Goal: Task Accomplishment & Management: Manage account settings

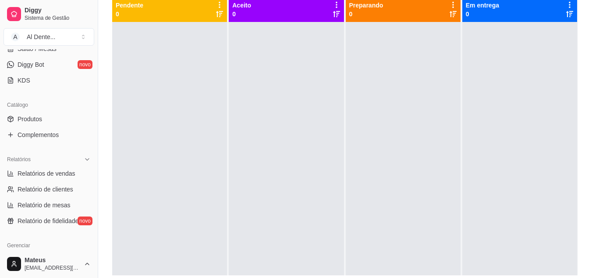
scroll to position [182, 0]
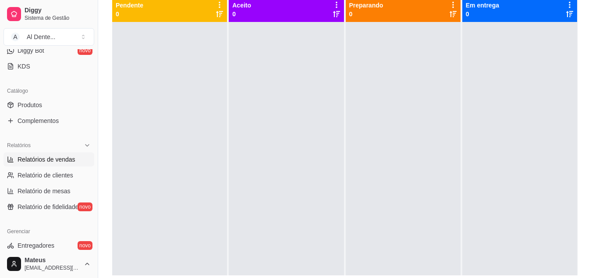
click at [54, 157] on span "Relatórios de vendas" at bounding box center [47, 159] width 58 height 9
select select "ALL"
select select "0"
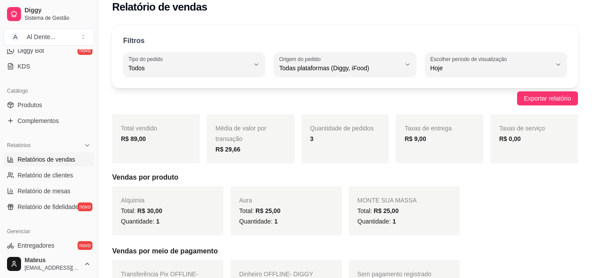
scroll to position [14, 0]
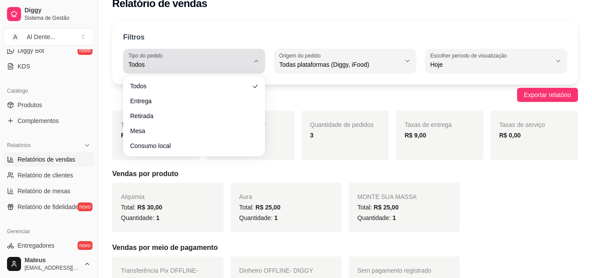
click at [200, 64] on span "Todos" at bounding box center [188, 64] width 121 height 9
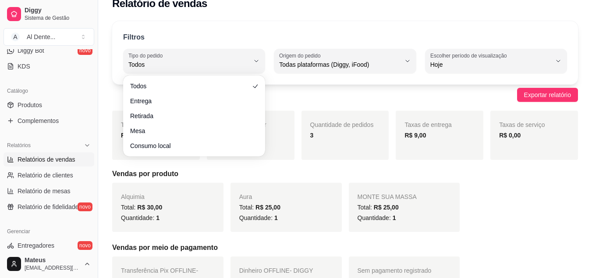
click at [283, 99] on div "Exportar relatório" at bounding box center [345, 95] width 466 height 14
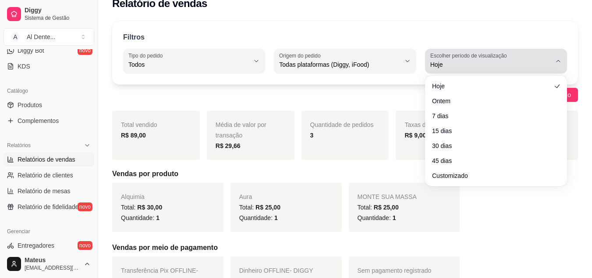
click at [506, 64] on span "Hoje" at bounding box center [491, 64] width 121 height 9
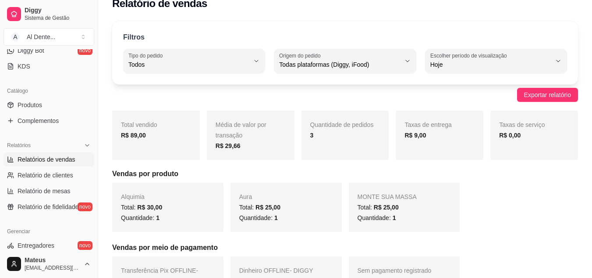
click at [331, 102] on div "Filtros ALL Tipo do pedido Todos Entrega Retirada Mesa Consumo local Tipo do pe…" at bounding box center [345, 257] width 494 height 482
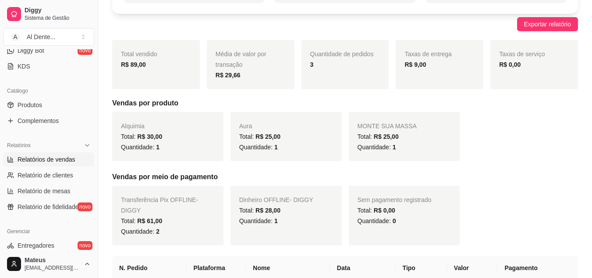
scroll to position [86, 0]
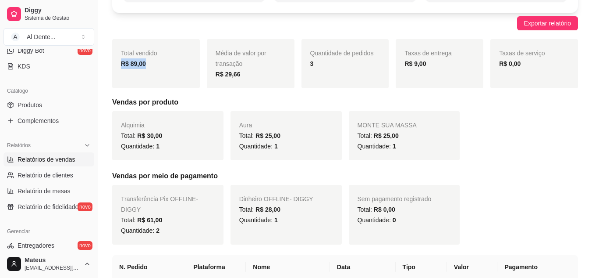
drag, startPoint x: 119, startPoint y: 65, endPoint x: 149, endPoint y: 63, distance: 29.9
click at [149, 63] on div "Total vendido R$ 89,00" at bounding box center [156, 63] width 88 height 49
click at [149, 63] on div "R$ 89,00" at bounding box center [156, 63] width 70 height 11
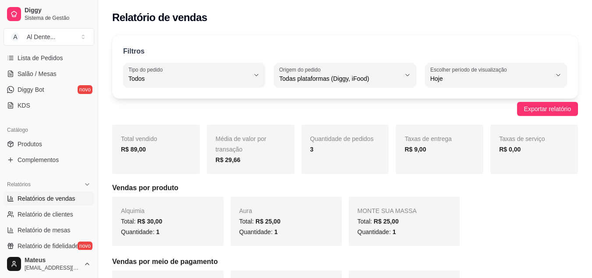
scroll to position [0, 0]
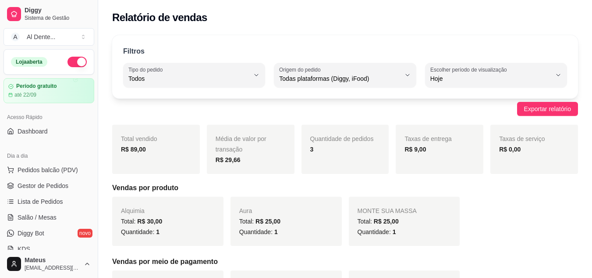
drag, startPoint x: 95, startPoint y: 116, endPoint x: 99, endPoint y: 139, distance: 23.1
click at [99, 139] on button "Toggle Sidebar" at bounding box center [97, 139] width 7 height 278
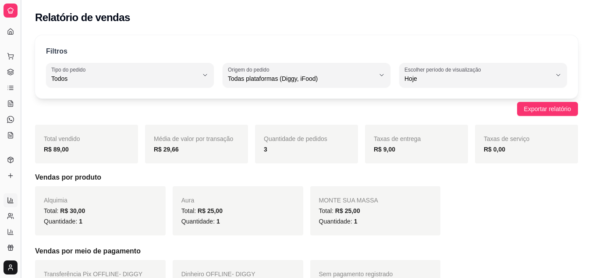
click at [20, 124] on button "Toggle Sidebar" at bounding box center [20, 139] width 7 height 278
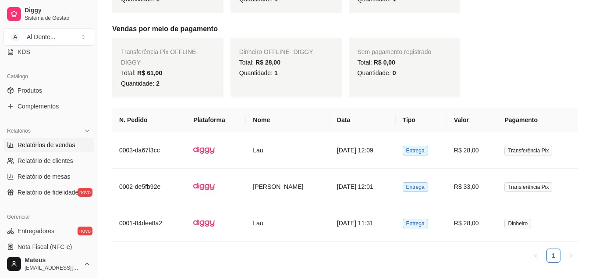
scroll to position [249, 0]
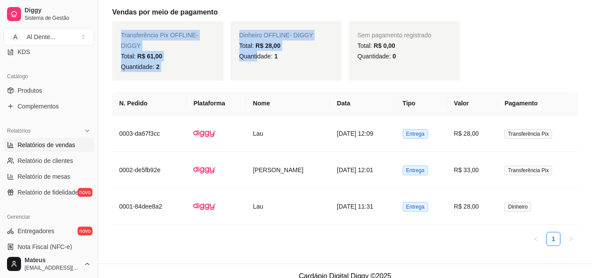
drag, startPoint x: 118, startPoint y: 39, endPoint x: 261, endPoint y: 57, distance: 143.8
click at [261, 57] on div "Transferência Pix OFFLINE - DIGGY Total: R$ 61,00 Quantidade: 2 Dinheiro OFFLIN…" at bounding box center [345, 51] width 466 height 60
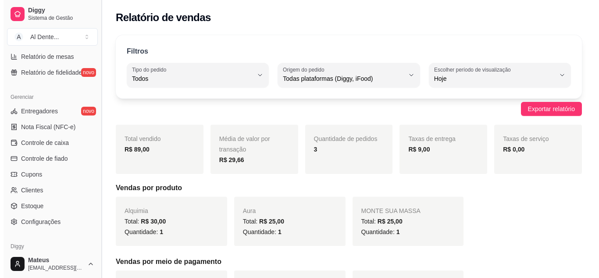
scroll to position [318, 0]
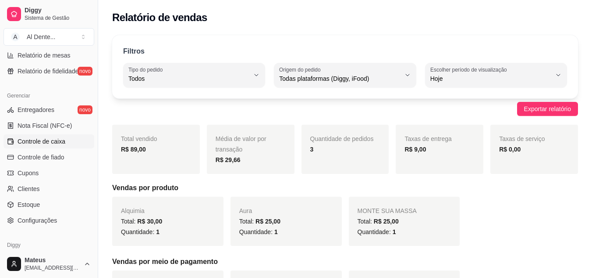
click at [54, 141] on span "Controle de caixa" at bounding box center [42, 141] width 48 height 9
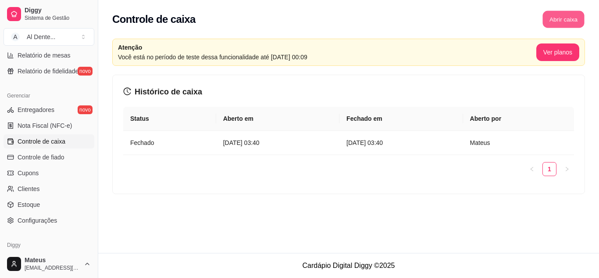
click at [578, 24] on button "Abrir caixa" at bounding box center [563, 19] width 42 height 17
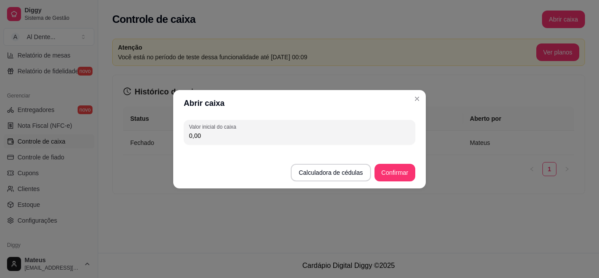
click at [307, 137] on input "0,00" at bounding box center [299, 135] width 221 height 9
type input "20,00"
